Goal: Task Accomplishment & Management: Use online tool/utility

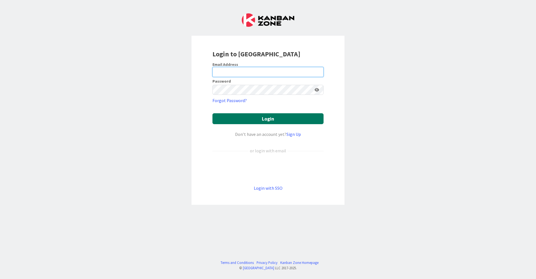
type input "[EMAIL_ADDRESS][DOMAIN_NAME]"
click at [260, 121] on button "Login" at bounding box center [267, 118] width 111 height 11
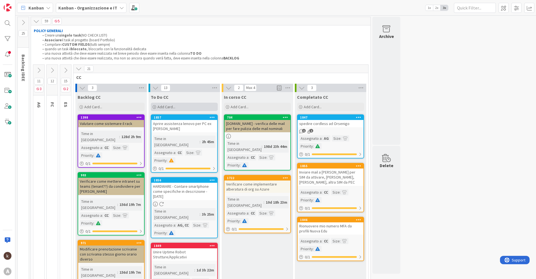
click at [176, 107] on div "Add Card..." at bounding box center [184, 107] width 67 height 8
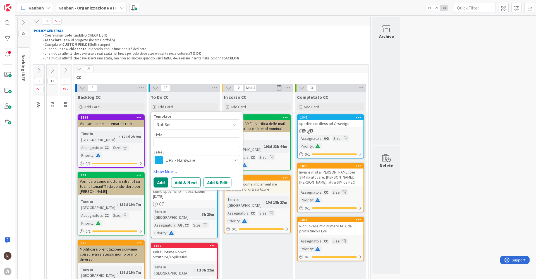
click at [175, 161] on span "OPS - Hardware" at bounding box center [197, 160] width 62 height 8
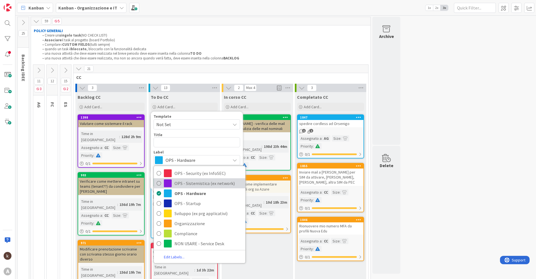
click at [193, 180] on span "OPS - Sistemistica (ex network)" at bounding box center [209, 183] width 68 height 8
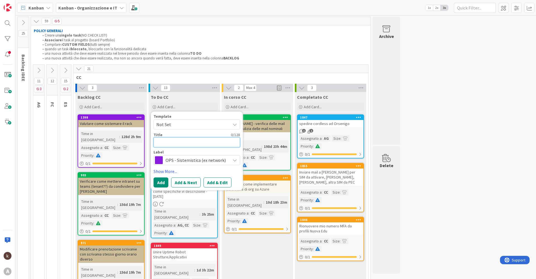
click at [179, 142] on textarea at bounding box center [197, 142] width 87 height 10
type textarea "x"
type textarea "A"
type textarea "x"
type textarea "Ag"
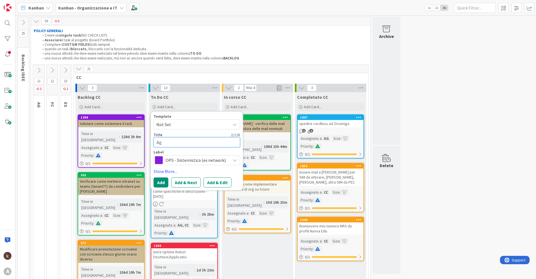
type textarea "x"
type textarea "Agg"
type textarea "x"
type textarea "Aggi"
type textarea "x"
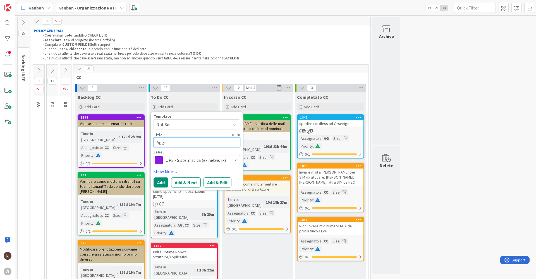
type textarea "Aggiu"
type textarea "x"
type textarea "Aggiun"
type textarea "x"
type textarea "Aggiung"
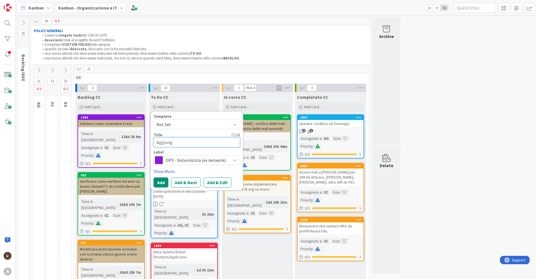
type textarea "x"
type textarea "Aggiunge"
type textarea "x"
type textarea "Aggiunger"
type textarea "x"
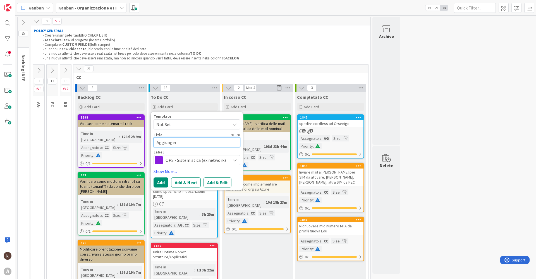
type textarea "Aggiungere"
type textarea "x"
type textarea "Aggiungere"
type textarea "x"
type textarea "Aggiungere S"
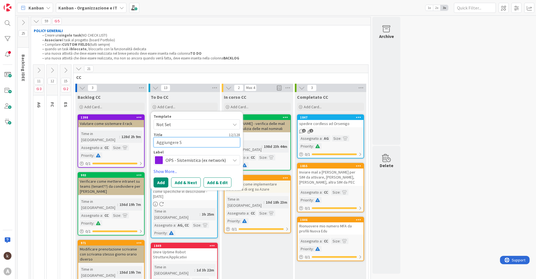
type textarea "x"
type textarea "Aggiungere Se"
type textarea "x"
type textarea "Aggiungere Sed"
type textarea "x"
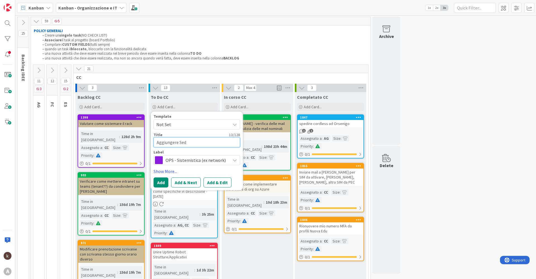
type textarea "Aggiungere Sedi"
type textarea "x"
type textarea "Aggiungere Sedi"
type textarea "x"
type textarea "Aggiungere Sedi s"
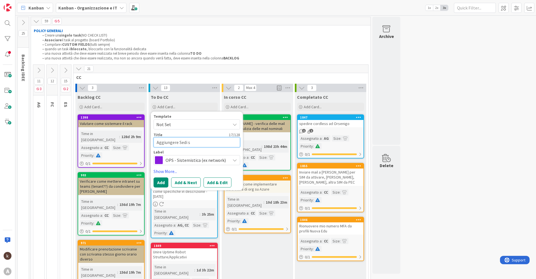
type textarea "x"
type textarea "Aggiungere Sedi su"
type textarea "x"
type textarea "Aggiungere Sedi su"
type textarea "x"
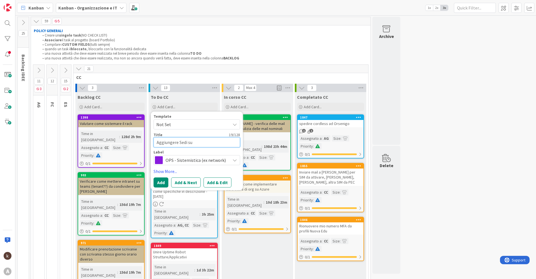
type textarea "Aggiungere Sedi su U"
type textarea "x"
type textarea "Aggiungere Sedi su Up"
type textarea "x"
type textarea "Aggiungere Sedi su UpTI"
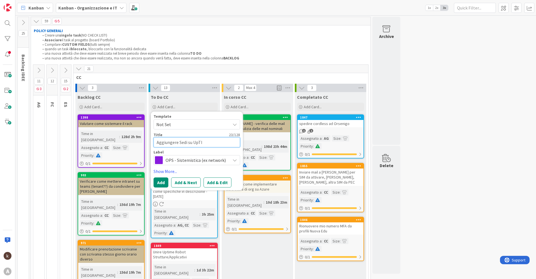
type textarea "x"
type textarea "Aggiungere Sedi su UpTIm"
type textarea "x"
type textarea "Aggiungere Sedi su UpTIme"
type textarea "x"
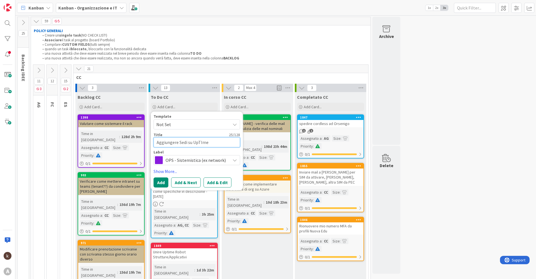
type textarea "Aggiungere Sedi su UpTIme"
type textarea "x"
type textarea "Aggiungere Sedi su UpTIme c"
type textarea "x"
type textarea "Aggiungere Sedi su UpTIme"
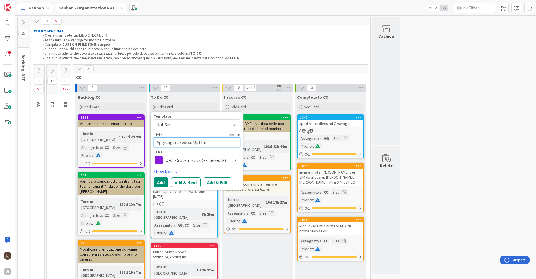
type textarea "x"
type textarea "Aggiungere Sedi su UpTIme"
type textarea "x"
type textarea "Aggiungere Sedi su UpTIm"
type textarea "x"
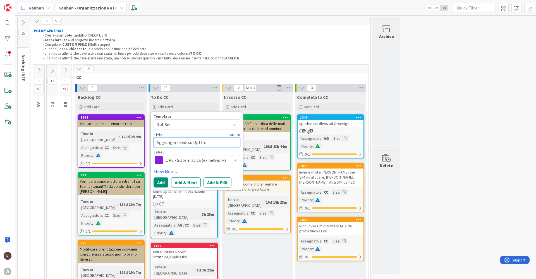
type textarea "Aggiungere Sedi su UpTI"
type textarea "x"
type textarea "Aggiungere Sedi su UpT"
type textarea "x"
type textarea "Aggiungere Sedi su UpTi"
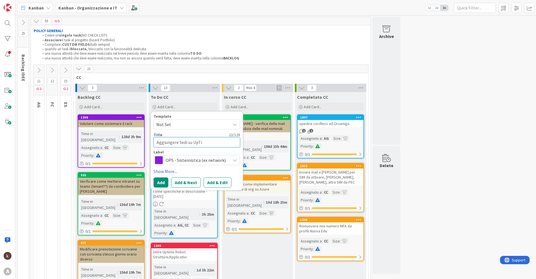
type textarea "x"
type textarea "Aggiungere Sedi su UpTim"
type textarea "x"
type textarea "Aggiungere Sedi su UpTime"
type textarea "x"
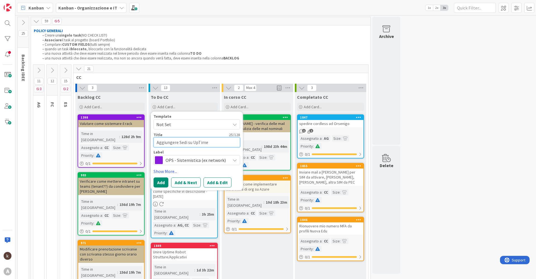
type textarea "Aggiungere Sedi su UpTime"
type textarea "x"
type textarea "Aggiungere Sedi su UpTime c"
type textarea "x"
type textarea "Aggiungere Sedi su UpTime co"
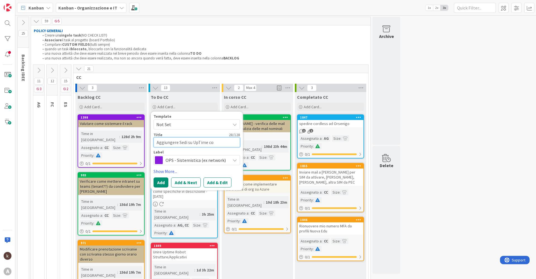
type textarea "x"
type textarea "Aggiungere Sedi su UpTime con"
type textarea "x"
type textarea "Aggiungere Sedi su UpTime con"
type textarea "x"
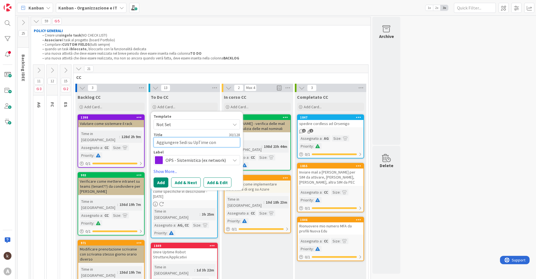
type textarea "Aggiungere Sedi su UpTime con f"
type textarea "x"
type textarea "Aggiungere Sedi su UpTime con fi"
type textarea "x"
type textarea "Aggiungere Sedi su UpTime con fil"
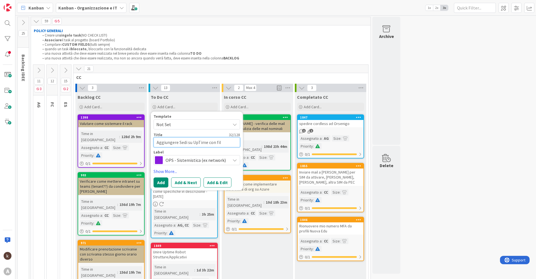
type textarea "x"
type textarea "Aggiungere Sedi su UpTime con file"
type textarea "x"
type textarea "Aggiungere Sedi su UpTime con file"
type textarea "x"
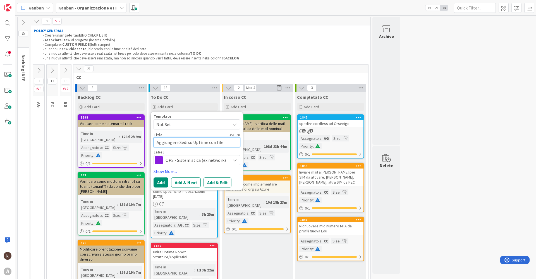
type textarea "Aggiungere Sedi su UpTime con file c"
type textarea "x"
type textarea "Aggiungere Sedi su UpTime con file cre"
type textarea "x"
type textarea "Aggiungere Sedi su UpTime con file crer"
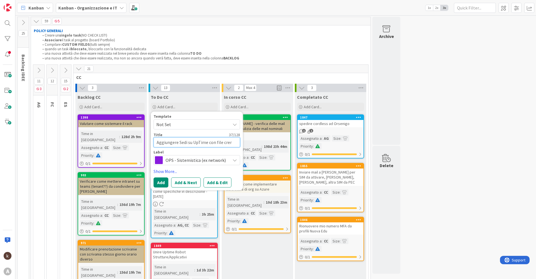
type textarea "x"
type textarea "Aggiungere Sedi su UpTime con file crera"
type textarea "x"
type textarea "Aggiungere Sedi su UpTime con file crerat"
type textarea "x"
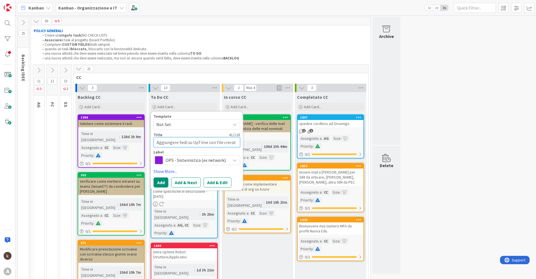
type textarea "Aggiungere Sedi su UpTime con file crera"
type textarea "x"
type textarea "Aggiungere Sedi su UpTime con file crer"
type textarea "x"
type textarea "Aggiungere Sedi su UpTime con file cre"
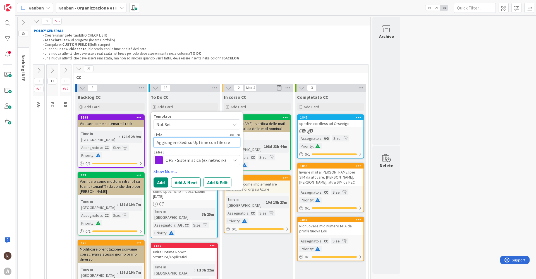
type textarea "x"
type textarea "Aggiungere Sedi su UpTime con file crea"
type textarea "x"
type textarea "Aggiungere Sedi su UpTime con file creat"
type textarea "x"
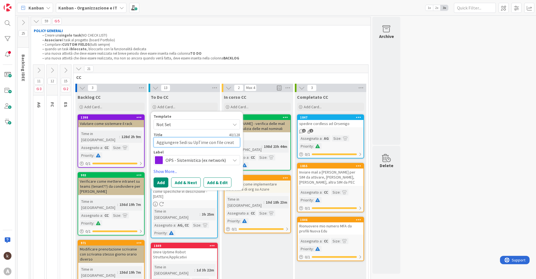
type textarea "Aggiungere Sedi su UpTime con file creato"
type textarea "x"
type textarea "Aggiungere Sedi su UpTime con file creato"
type textarea "x"
type textarea "Aggiungere Sedi su UpTime con file creato d"
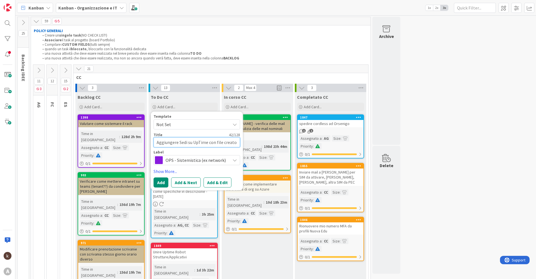
type textarea "x"
type textarea "Aggiungere Sedi su UpTime con file creato da"
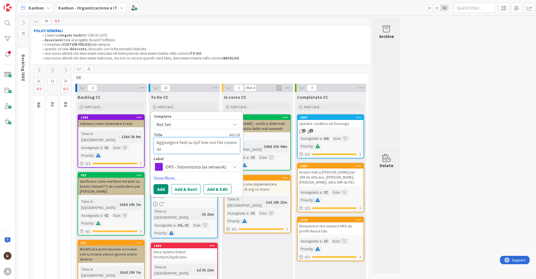
type textarea "x"
type textarea "Aggiungere Sedi su UpTime con file creato da"
type textarea "x"
type textarea "Aggiungere Sedi su UpTime con file creato da A"
type textarea "x"
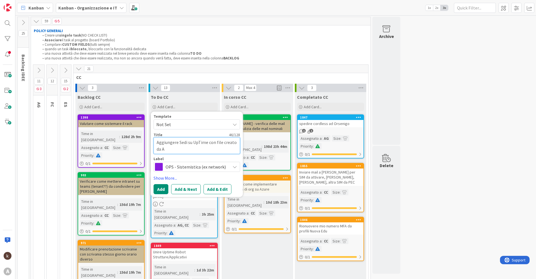
type textarea "Aggiungere Sedi su UpTime con file creato da [PERSON_NAME]"
type textarea "x"
type textarea "Aggiungere Sedi su UpTime con file creato da Ale"
type textarea "x"
type textarea "Aggiungere Sedi su UpTime con file creato da Ale"
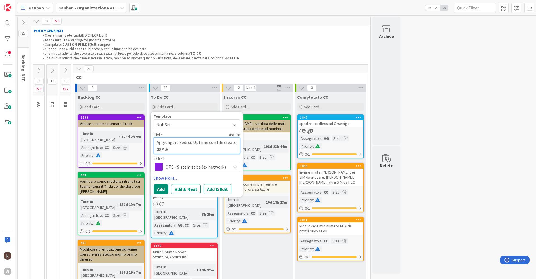
type textarea "x"
type textarea "Aggiungere Sedi su UpTime con file creato da Ale -"
type textarea "x"
type textarea "Aggiungere Sedi su UpTime con file creato da Ale -"
type textarea "x"
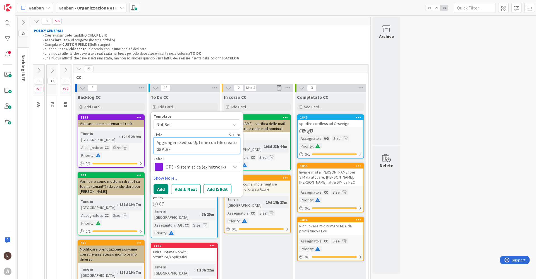
type textarea "Aggiungere Sedi su UpTime con file creato da Ale - m"
type textarea "x"
type textarea "Aggiungere Sedi su UpTime con file creato da Ale - mo"
type textarea "x"
type textarea "Aggiungere Sedi su UpTime con file creato da Ale - mon"
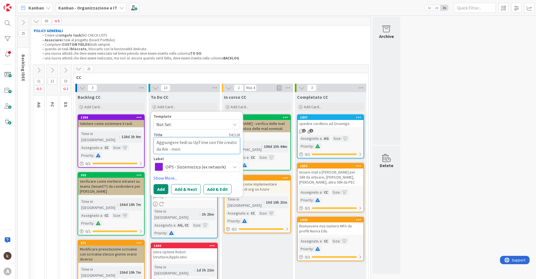
type textarea "x"
type textarea "Aggiungere Sedi su UpTime con file creato da [PERSON_NAME]"
type textarea "x"
type textarea "Aggiungere Sedi su UpTime con file creato da Ale - monit"
type textarea "x"
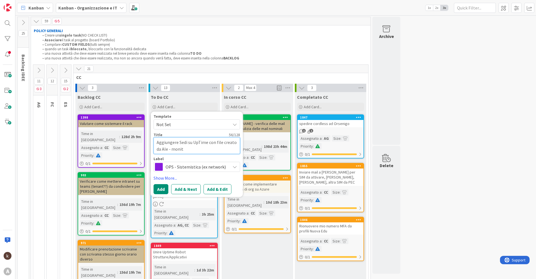
type textarea "Aggiungere Sedi su UpTime con file creato da [PERSON_NAME]"
type textarea "x"
type textarea "Aggiungere Sedi su UpTime con file creato da Ale - monitor"
type textarea "x"
type textarea "Aggiungere Sedi su UpTime con file creato da Ale - monitor"
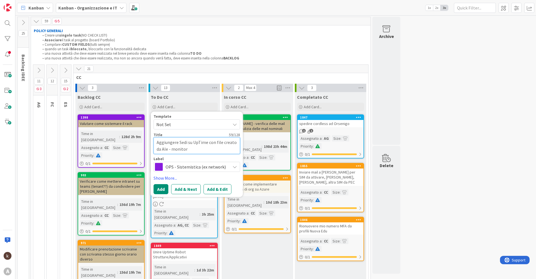
type textarea "x"
type textarea "Aggiungere Sedi su UpTime con file creato da Ale - monitor 5"
type textarea "x"
type textarea "Aggiungere Sedi su UpTime con file creato da Ale - monitor 5"
type textarea "x"
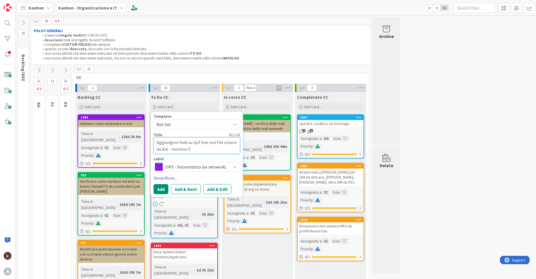
type textarea "Aggiungere Sedi su UpTime con file creato da Ale - monitor 5 m"
type textarea "x"
type textarea "Aggiungere Sedi su UpTime con file creato da Ale - monitor 5 mi"
type textarea "x"
type textarea "Aggiungere Sedi su UpTime con file creato da Ale - monitor 5 min"
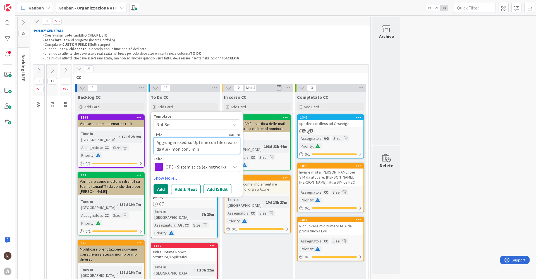
type textarea "x"
type textarea "Aggiungere Sedi su UpTime con file creato da Ale - monitor 5 mi"
type textarea "x"
type textarea "Aggiungere Sedi su UpTime con file creato da Ale - monitor 5 m"
type textarea "x"
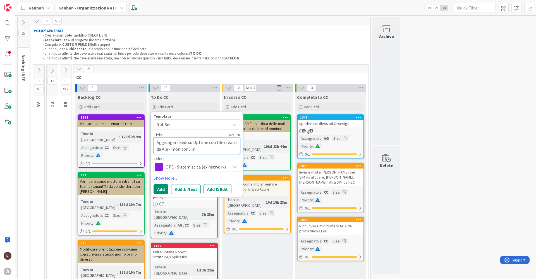
type textarea "Aggiungere Sedi su UpTime con file creato da Ale - monitor 5"
type textarea "x"
type textarea "Aggiungere Sedi su UpTime con file creato da Ale - monitor 5"
type textarea "x"
type textarea "Aggiungere Sedi su UpTime con file creato da Ale - monitor"
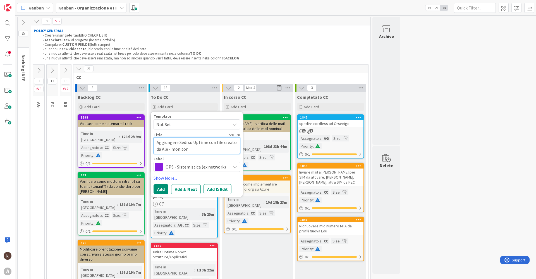
type textarea "x"
type textarea "Aggiungere Sedi su UpTime con file creato da Ale - monitor 1"
type textarea "x"
type textarea "Aggiungere Sedi su UpTime con file creato da Ale - monitor 15"
type textarea "x"
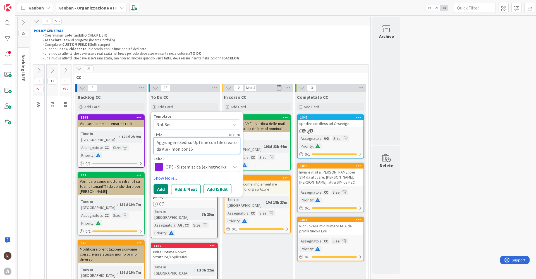
type textarea "Aggiungere Sedi su UpTime con file creato da Ale - monitor 15"
type textarea "x"
type textarea "Aggiungere Sedi su UpTime con file creato da Ale - monitor 15 m"
type textarea "x"
type textarea "Aggiungere Sedi su UpTime con file creato da Ale - monitor 15 mi"
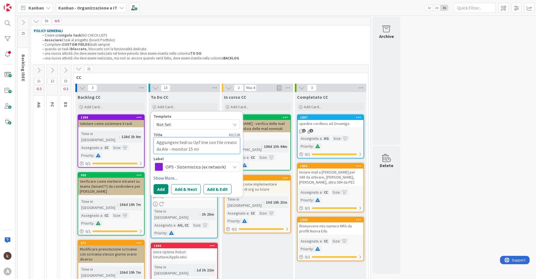
type textarea "x"
type textarea "Aggiungere Sedi su UpTime con file creato da Ale - monitor 15 min"
type textarea "x"
type textarea "Aggiungere Sedi su UpTime con file creato da Ale - monitor 15 min"
click at [207, 190] on button "Add & Edit" at bounding box center [218, 189] width 28 height 10
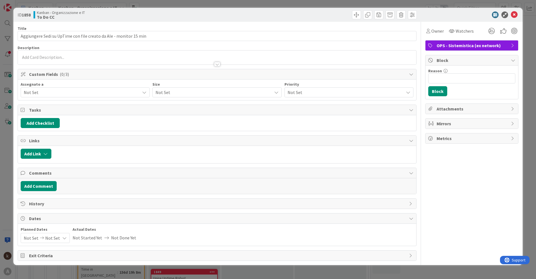
click at [48, 92] on span "Not Set" at bounding box center [82, 92] width 116 height 7
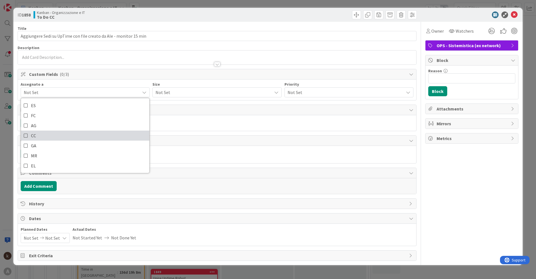
click at [35, 133] on span "CC" at bounding box center [33, 136] width 5 height 8
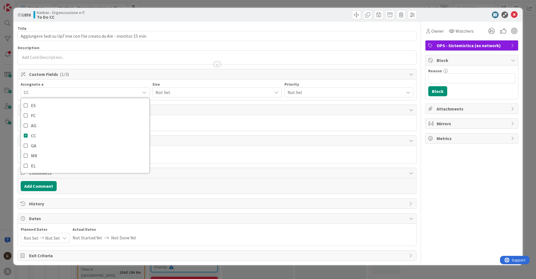
click at [166, 94] on span "Not Set" at bounding box center [212, 93] width 113 height 8
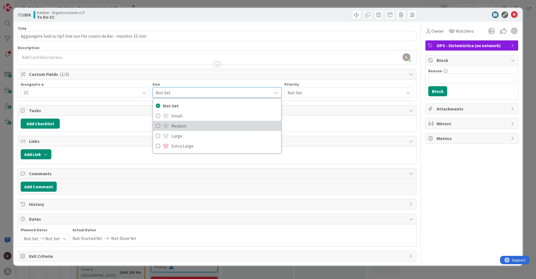
click at [176, 123] on span "Medium" at bounding box center [224, 126] width 107 height 8
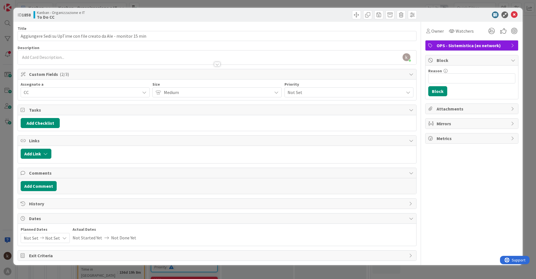
click at [230, 96] on div "Medium" at bounding box center [216, 92] width 129 height 10
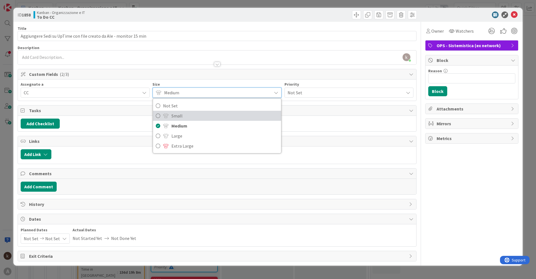
click at [188, 111] on link "Small" at bounding box center [217, 116] width 128 height 10
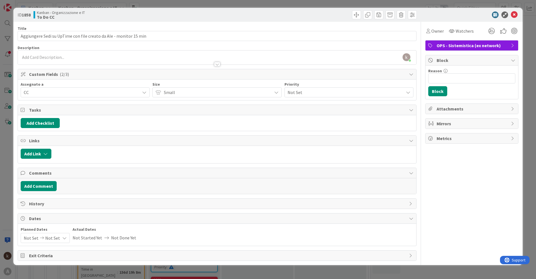
click at [311, 93] on span "Not Set" at bounding box center [344, 93] width 113 height 8
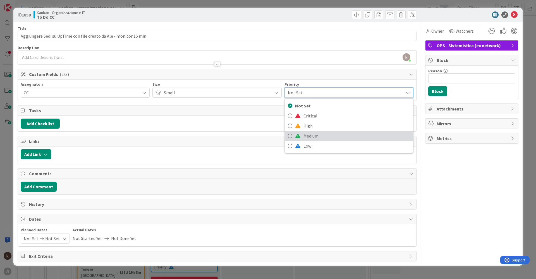
click at [299, 137] on span at bounding box center [298, 136] width 6 height 4
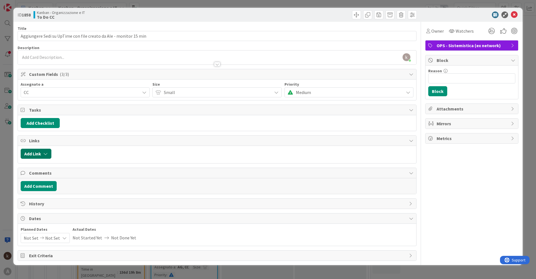
click at [36, 152] on button "Add Link" at bounding box center [36, 154] width 31 height 10
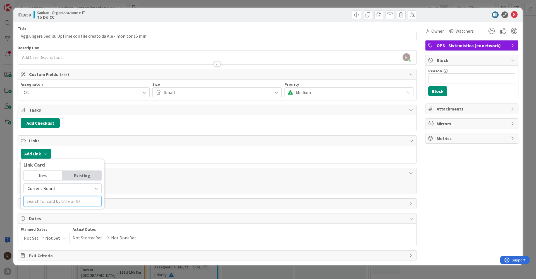
click at [55, 200] on input "text" at bounding box center [62, 201] width 78 height 10
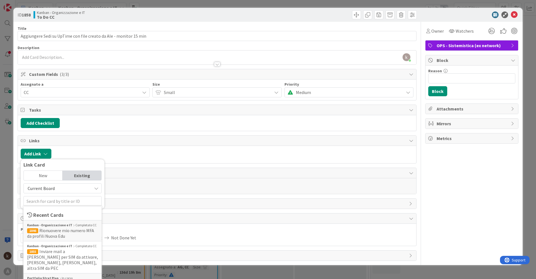
click at [56, 187] on span "Current Board" at bounding box center [58, 189] width 63 height 8
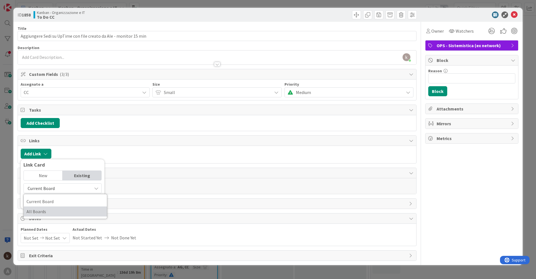
click at [44, 212] on span "All Boards" at bounding box center [66, 211] width 78 height 8
click at [46, 196] on div "All Boards Current Board All Boards" at bounding box center [62, 194] width 78 height 23
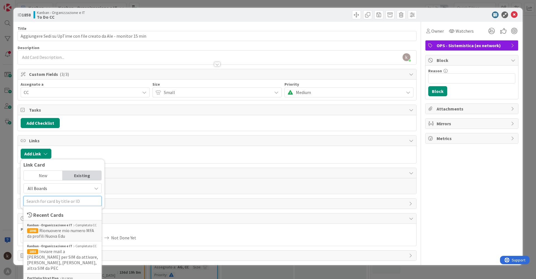
click at [44, 199] on input "text" at bounding box center [62, 201] width 78 height 10
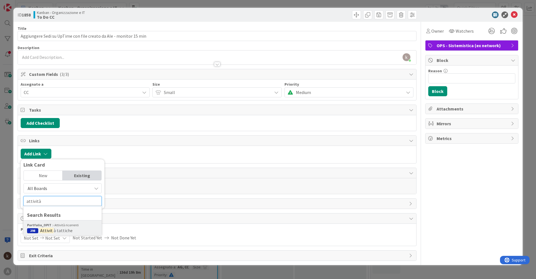
type input "attività"
click at [54, 229] on span "à tattiche" at bounding box center [63, 231] width 19 height 6
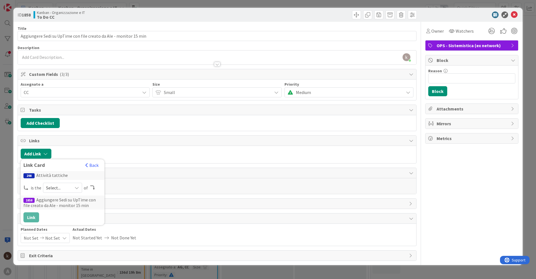
click at [62, 189] on span "Select..." at bounding box center [57, 188] width 23 height 8
click at [62, 200] on span "parent" at bounding box center [92, 201] width 63 height 8
click at [28, 214] on button "Link" at bounding box center [31, 217] width 16 height 10
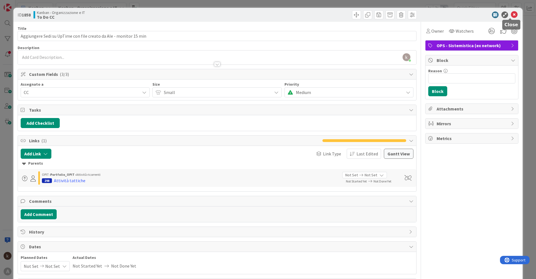
click at [511, 17] on icon at bounding box center [514, 14] width 7 height 7
